Goal: Navigation & Orientation: Find specific page/section

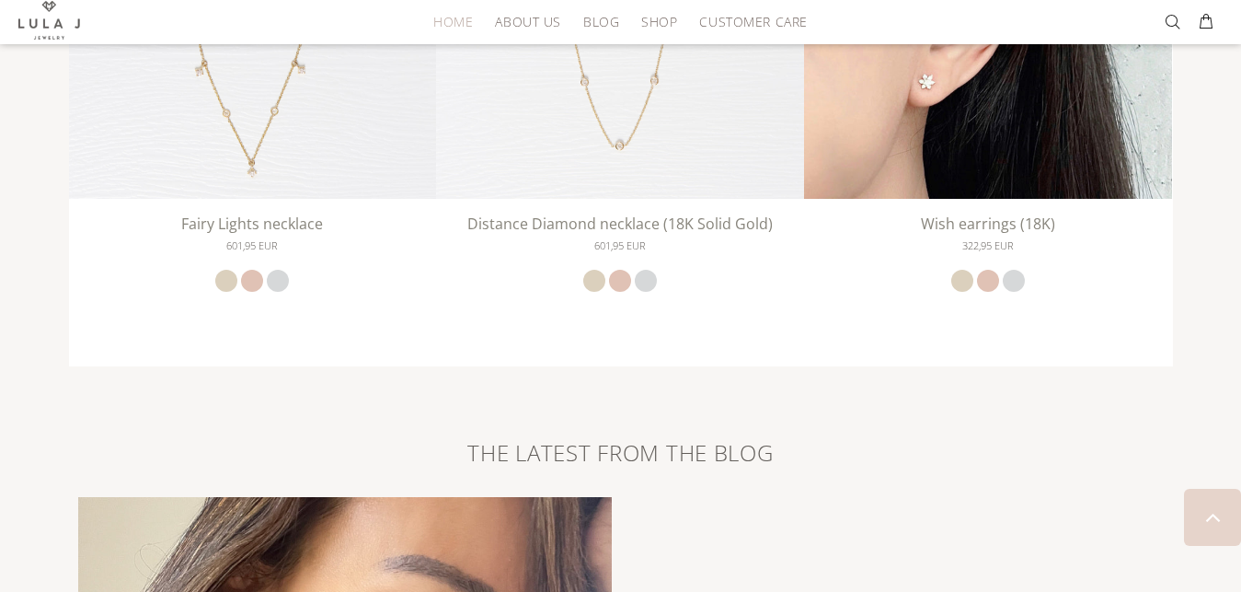
scroll to position [3111, 0]
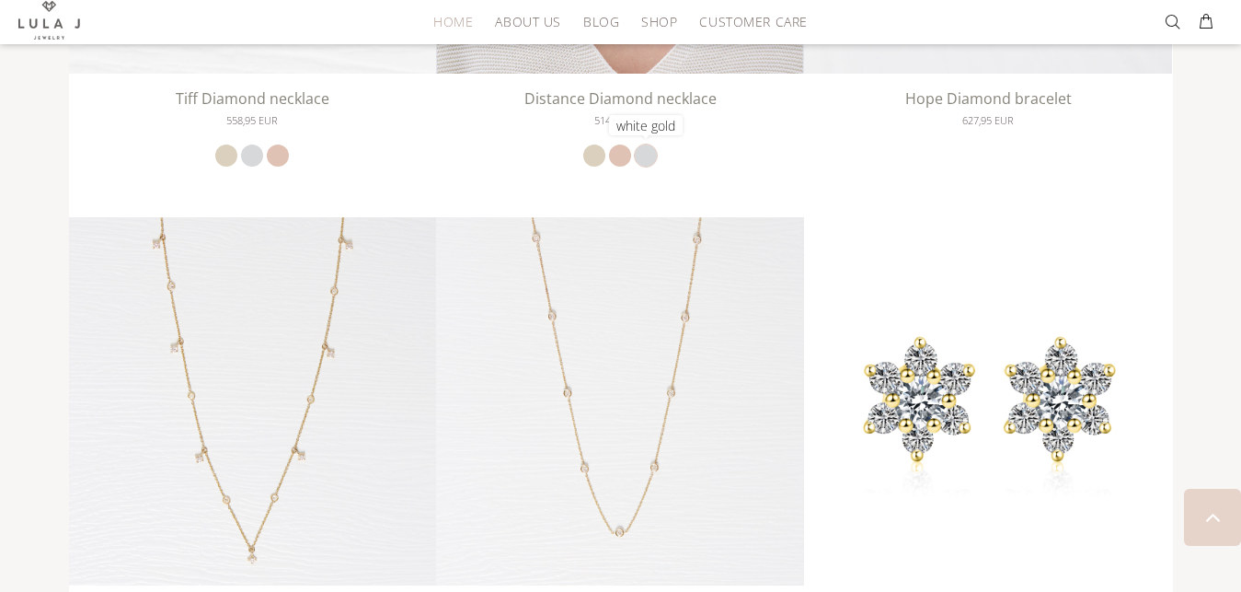
click at [649, 157] on link "white gold" at bounding box center [646, 155] width 22 height 22
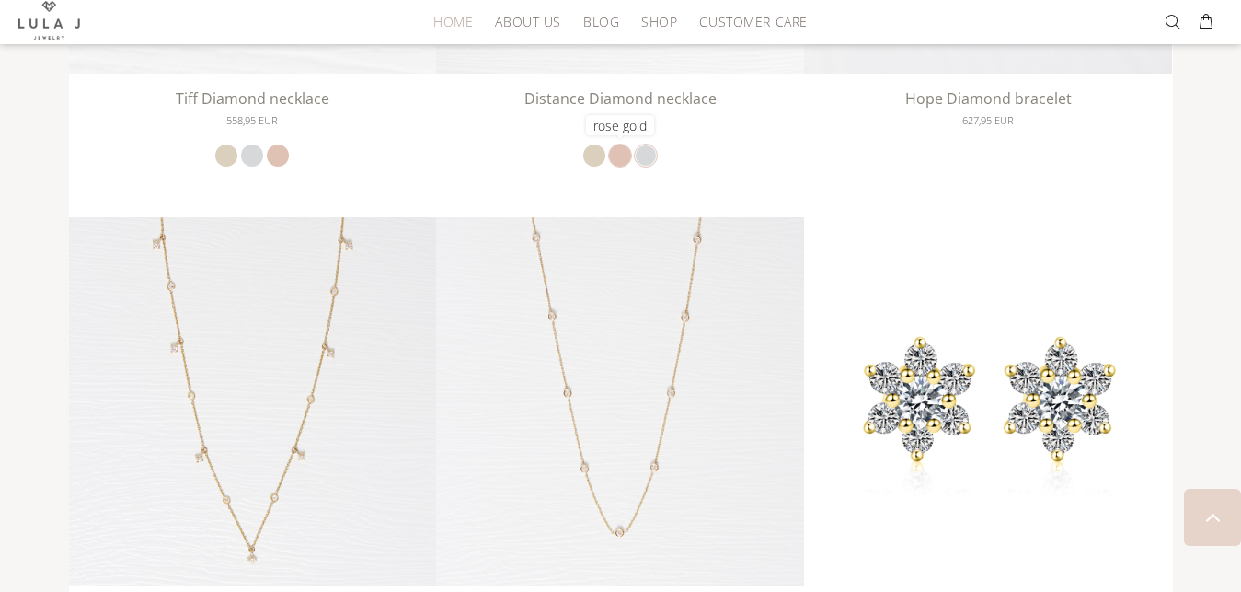
click at [622, 160] on link "rose gold" at bounding box center [620, 155] width 22 height 22
click at [584, 153] on link "yellow gold" at bounding box center [594, 155] width 22 height 22
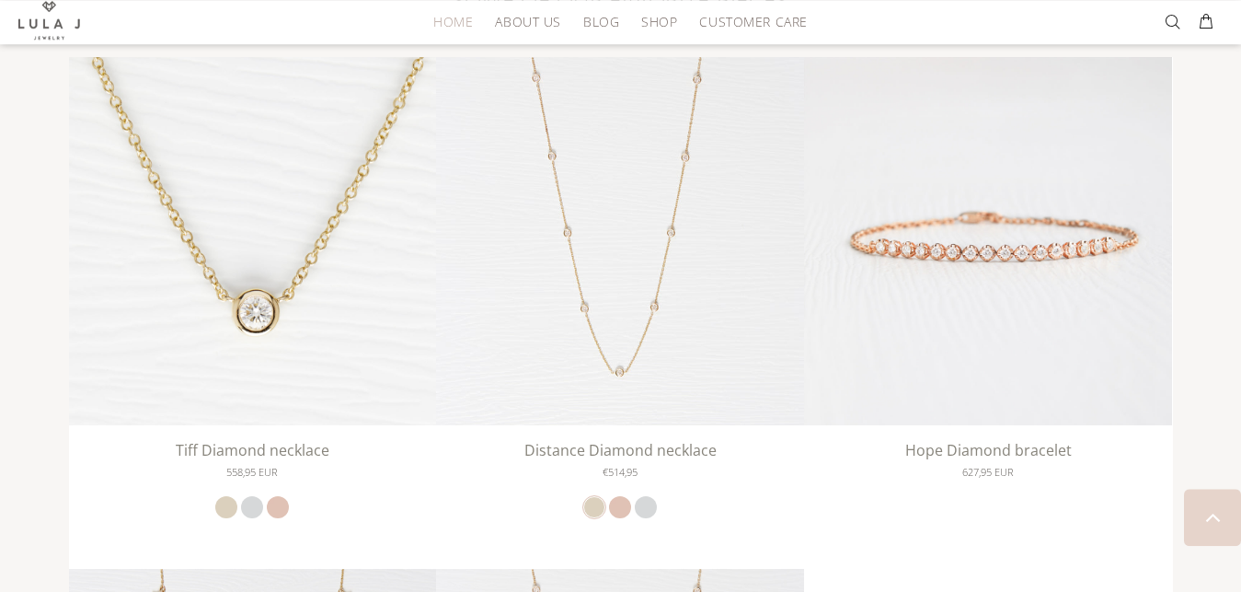
scroll to position [2725, 0]
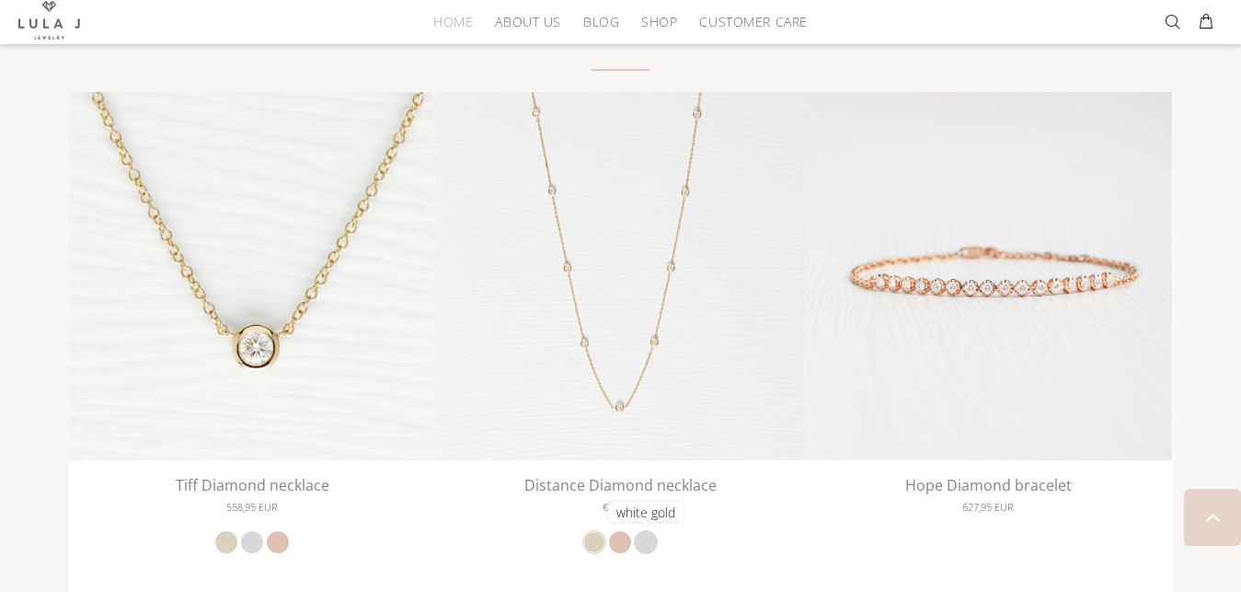
click at [645, 538] on link "white gold" at bounding box center [646, 542] width 22 height 22
click at [629, 536] on link "rose gold" at bounding box center [620, 542] width 22 height 22
click at [592, 544] on link "yellow gold" at bounding box center [594, 542] width 22 height 22
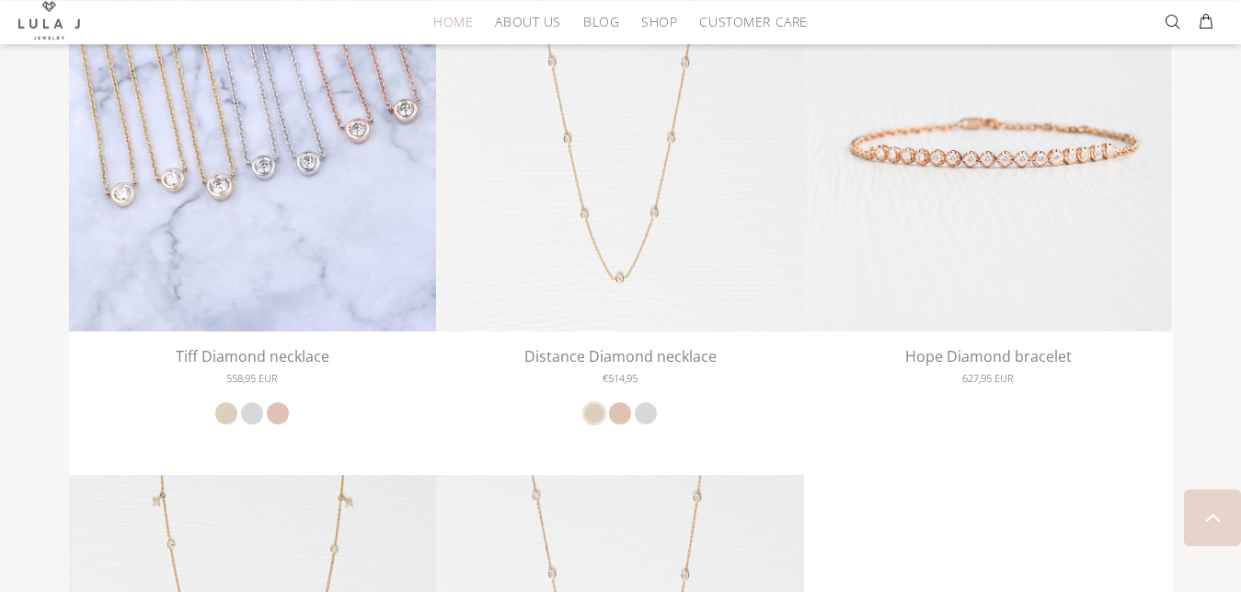
scroll to position [2802, 0]
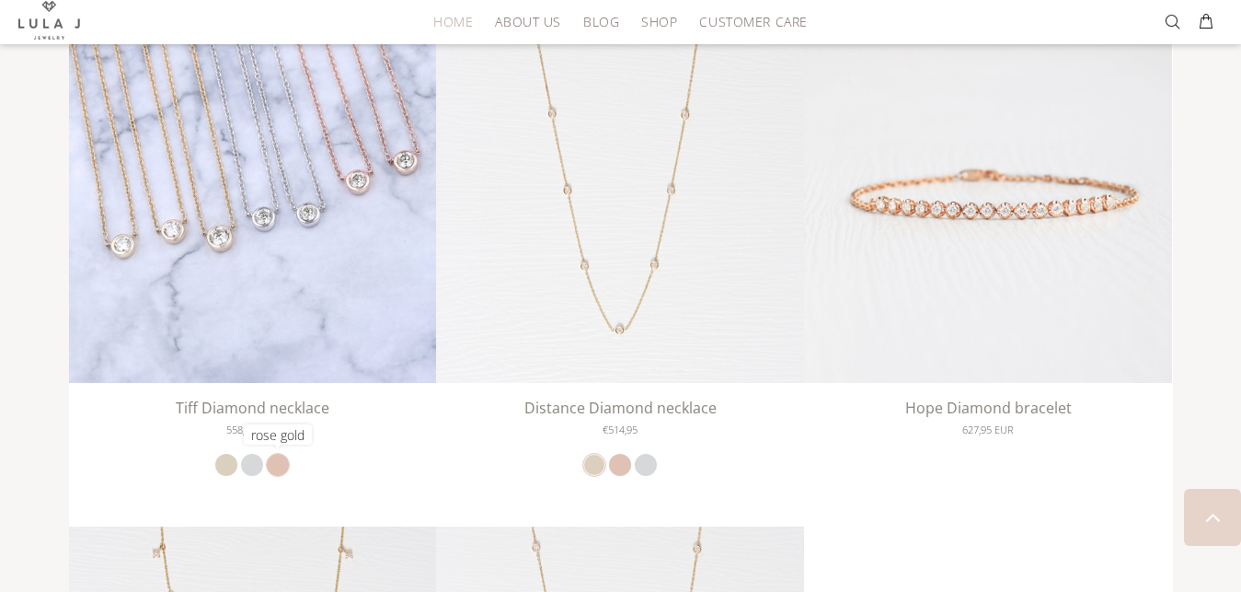
click at [275, 472] on link "rose gold" at bounding box center [278, 465] width 22 height 22
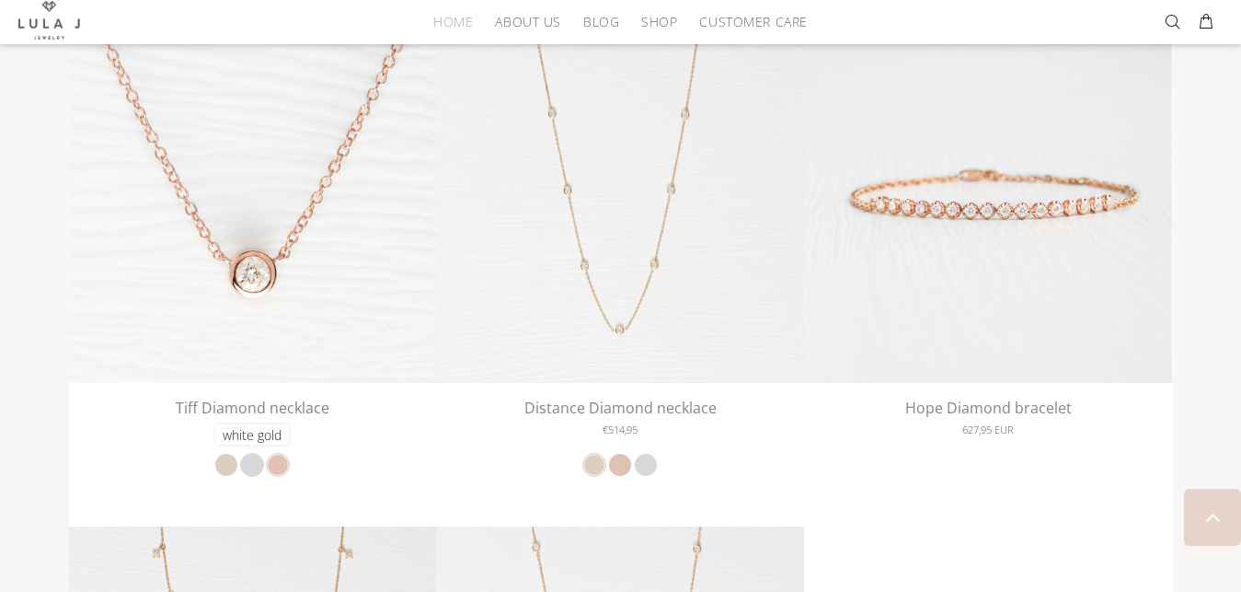
click at [249, 459] on link "white gold" at bounding box center [252, 465] width 22 height 22
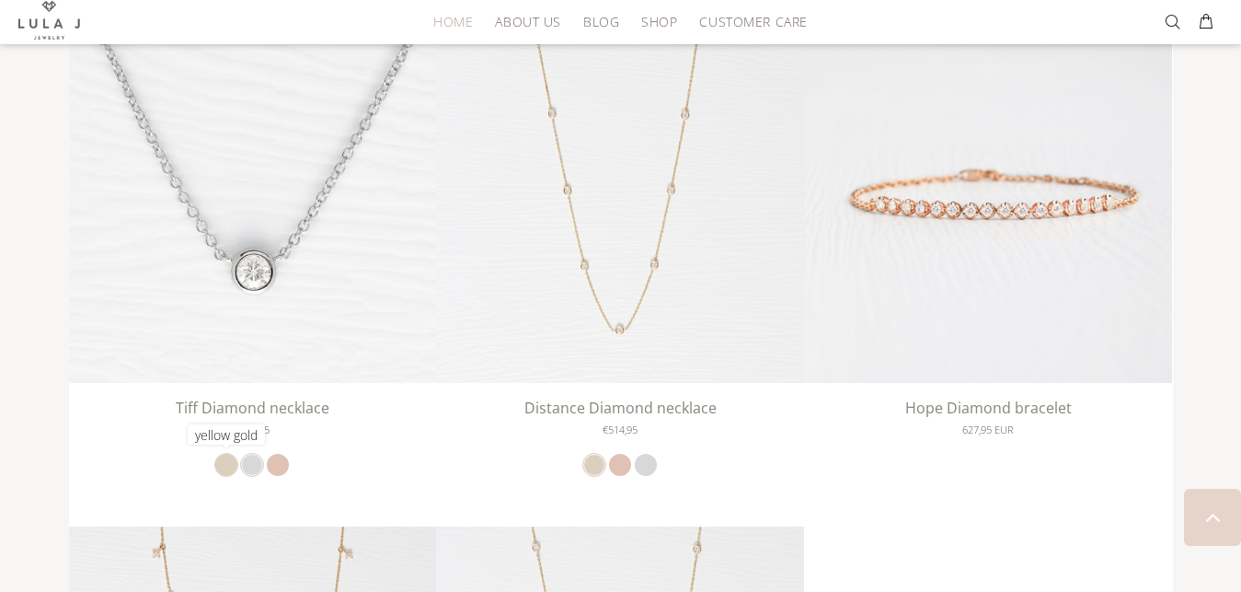
click at [220, 464] on link "yellow gold" at bounding box center [226, 465] width 22 height 22
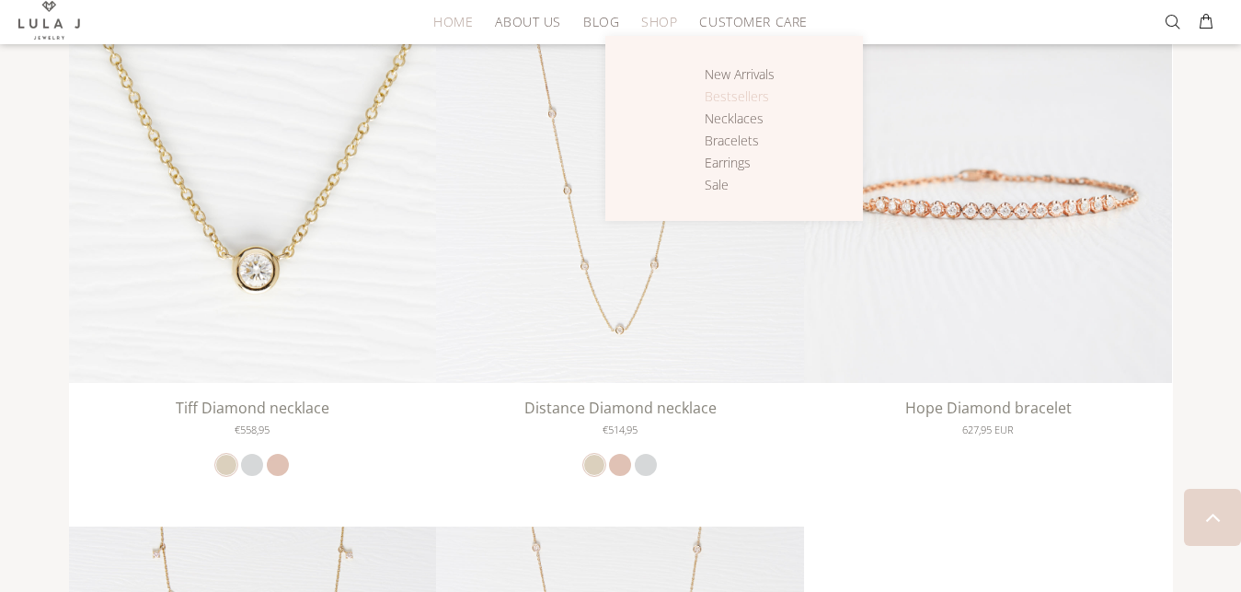
click at [707, 95] on span "Bestsellers" at bounding box center [737, 95] width 64 height 17
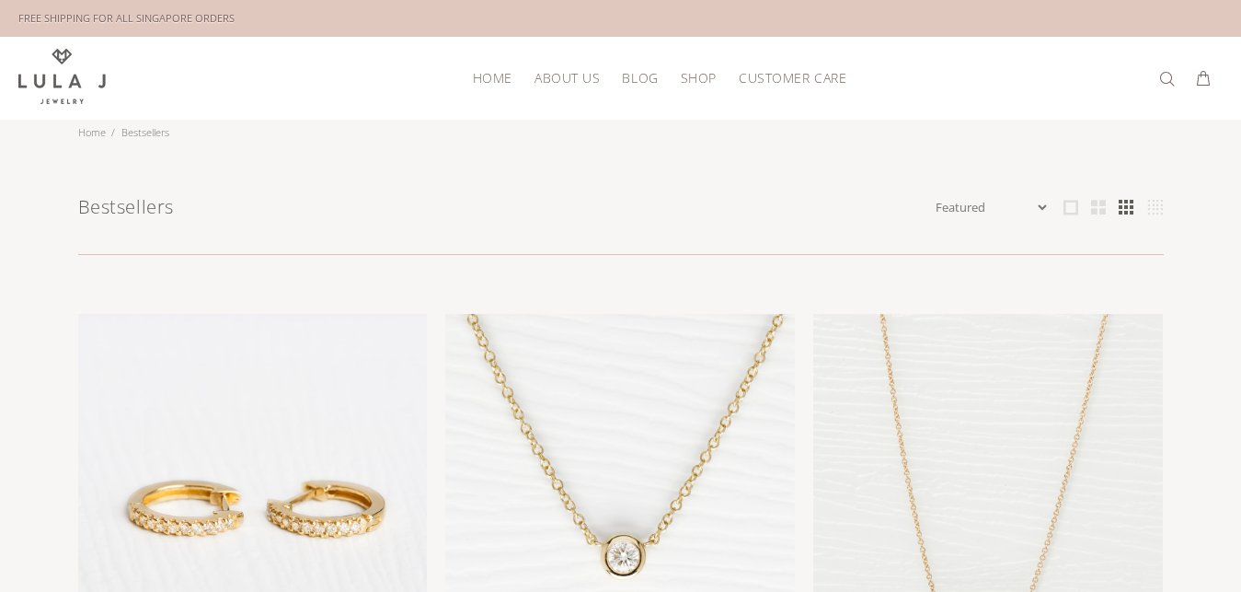
click at [695, 75] on span "Shop" at bounding box center [699, 78] width 36 height 14
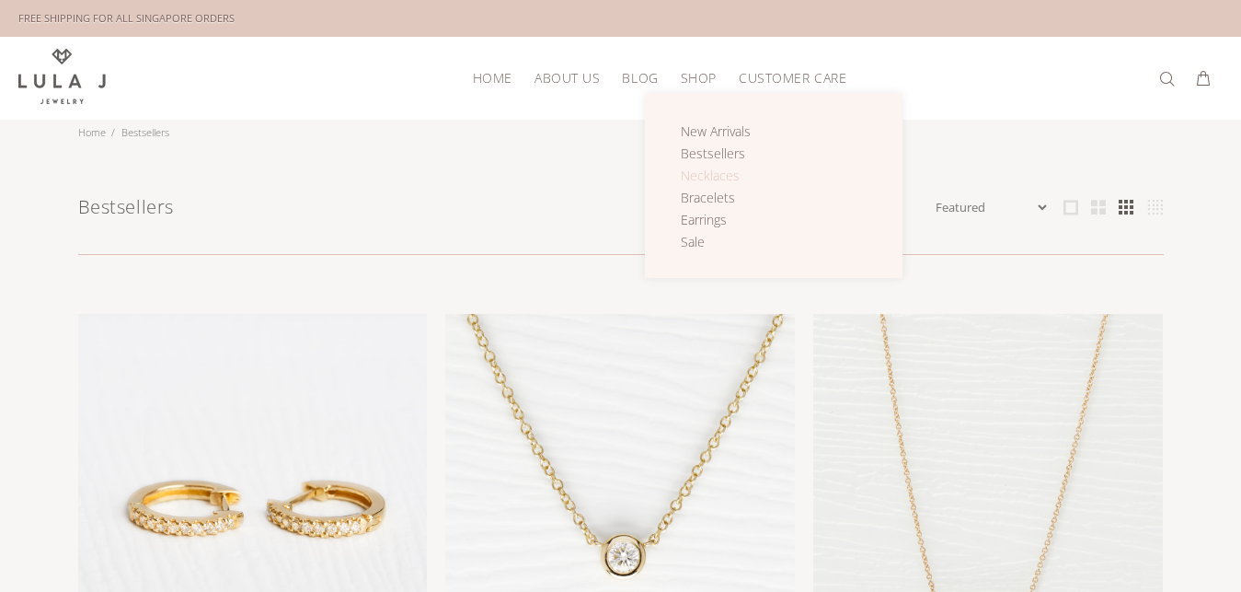
click at [722, 170] on span "Necklaces" at bounding box center [710, 175] width 59 height 17
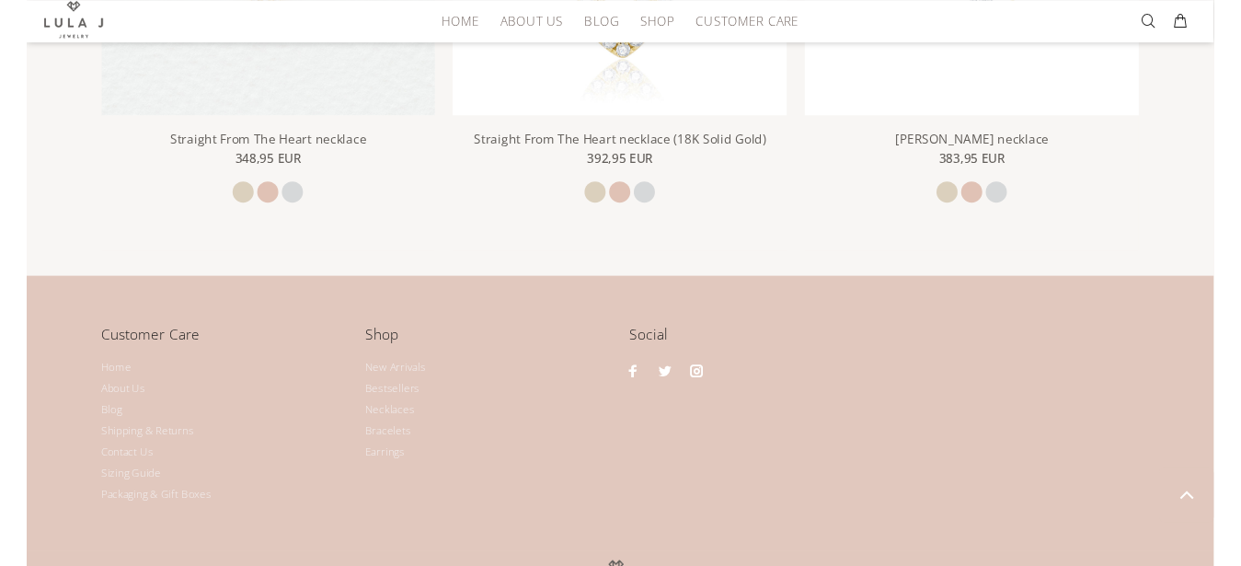
scroll to position [2699, 0]
